Goal: Check status: Check status

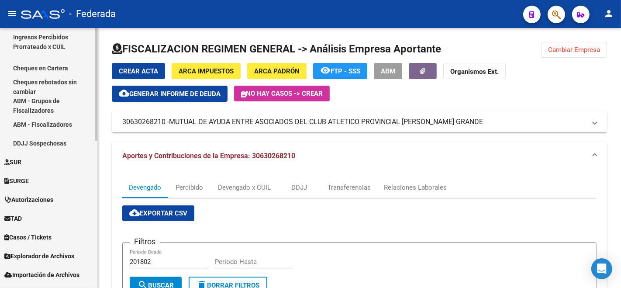
scroll to position [340, 0]
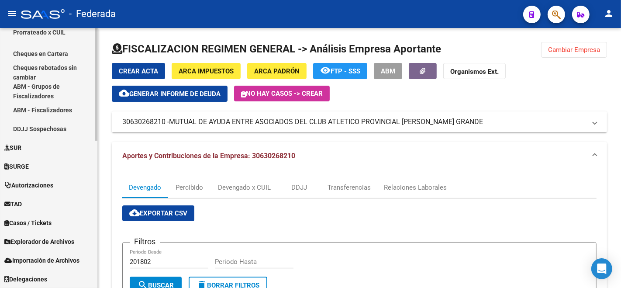
click at [55, 239] on span "Explorador de Archivos" at bounding box center [39, 242] width 70 height 10
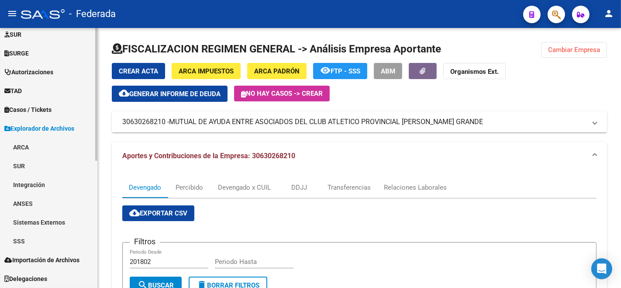
scroll to position [232, 0]
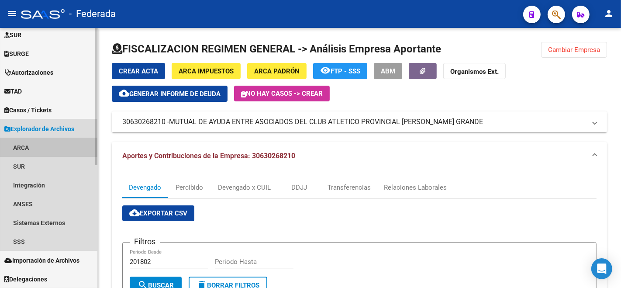
click at [17, 146] on link "ARCA" at bounding box center [48, 147] width 97 height 19
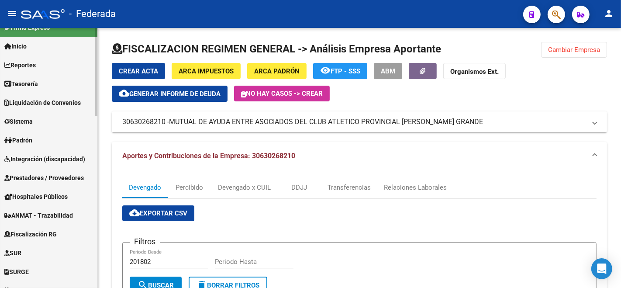
scroll to position [3, 0]
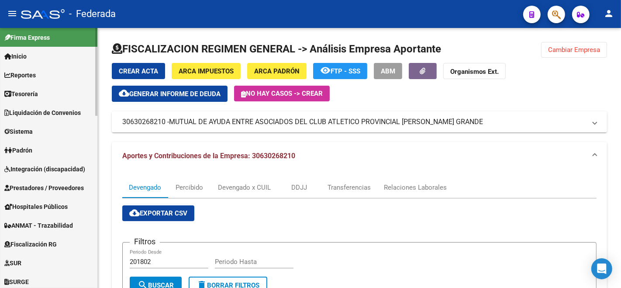
click at [95, 94] on div at bounding box center [96, 73] width 2 height 88
click at [24, 149] on span "Padrón" at bounding box center [18, 150] width 28 height 10
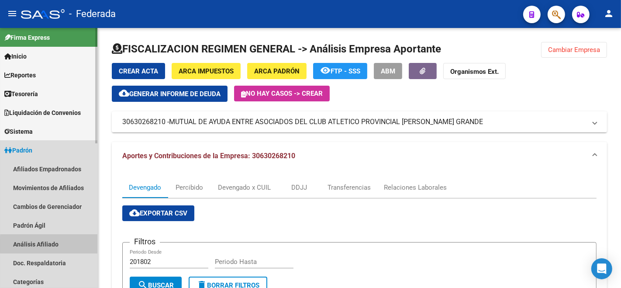
click at [55, 245] on link "Análisis Afiliado" at bounding box center [48, 244] width 97 height 19
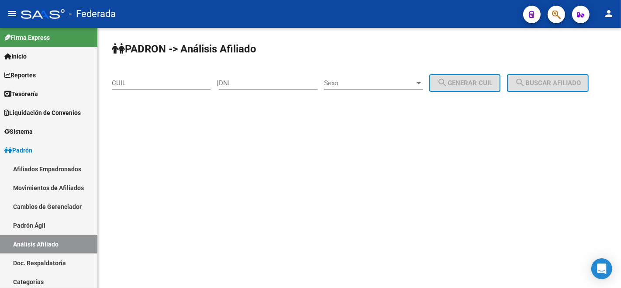
click at [126, 83] on input "CUIL" at bounding box center [161, 83] width 99 height 8
paste input "20-38320162-5"
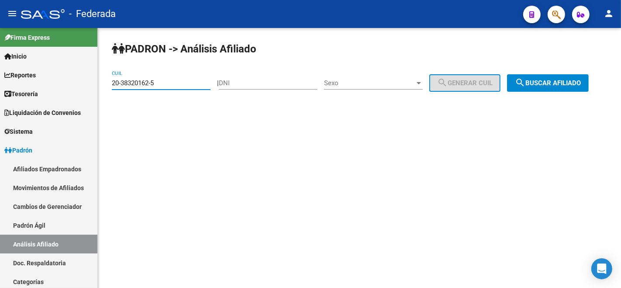
type input "20-38320162-5"
click at [515, 87] on span "search Buscar afiliado" at bounding box center [548, 83] width 66 height 8
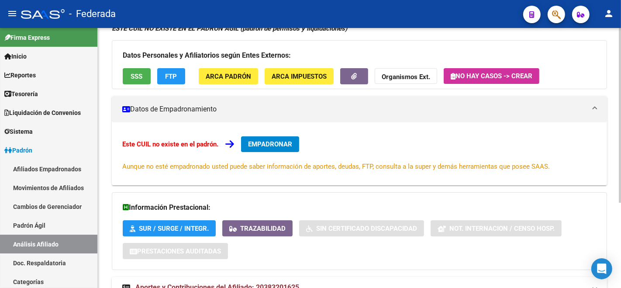
scroll to position [126, 0]
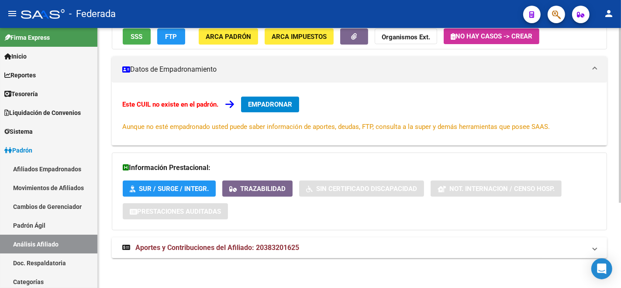
click at [603, 215] on div "PADRON -> Análisis Afiliado Cambiar Afiliado 20-38320162-5 CUIL DATOS ARCA: [PE…" at bounding box center [361, 95] width 526 height 387
click at [203, 245] on span "Aportes y Contribuciones del Afiliado: 20383201625" at bounding box center [217, 247] width 164 height 8
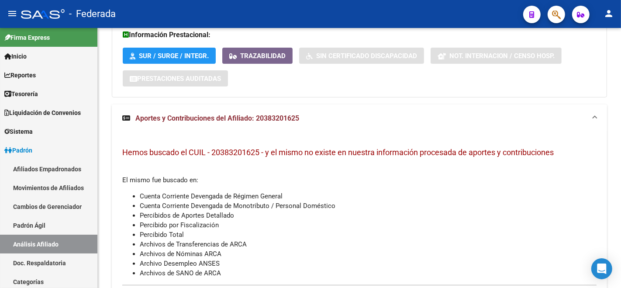
scroll to position [299, 0]
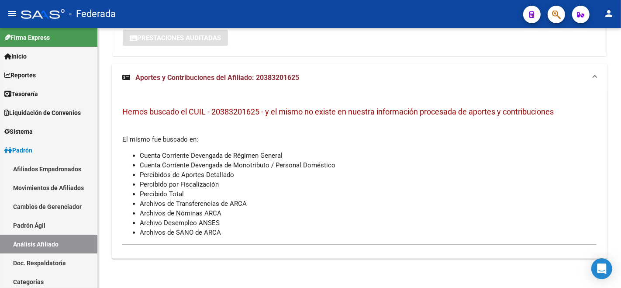
click at [615, 270] on div "PADRON -> Análisis Afiliado Cambiar Afiliado 20-38320162-5 CUIL DATOS ARCA: [PE…" at bounding box center [361, 9] width 526 height 560
drag, startPoint x: 256, startPoint y: 77, endPoint x: 302, endPoint y: 74, distance: 46.4
click at [302, 74] on mat-panel-title "Aportes y Contribuciones del Afiliado: 20383201625" at bounding box center [354, 78] width 464 height 10
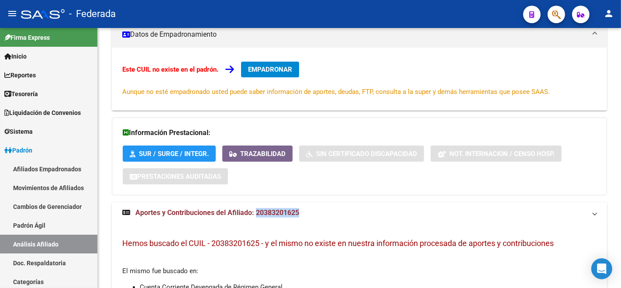
scroll to position [126, 0]
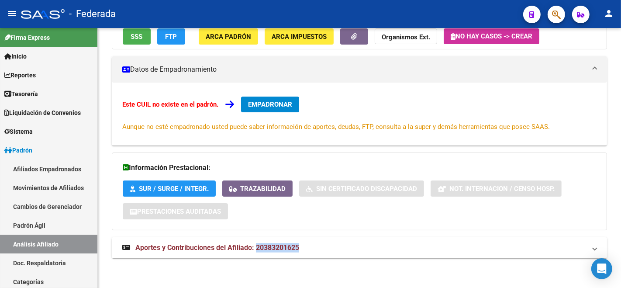
copy span "20383201625"
